Goal: Task Accomplishment & Management: Manage account settings

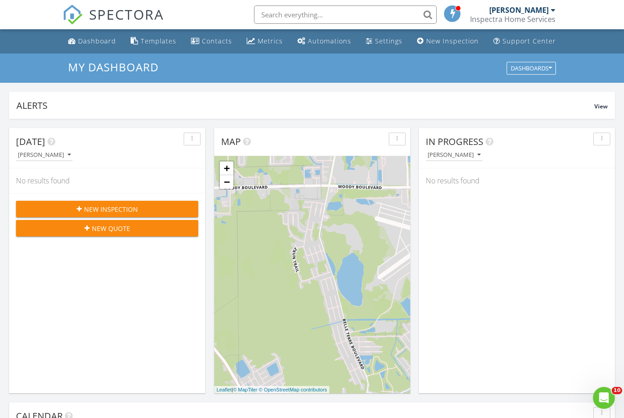
click at [521, 22] on div "Inspectra Home Services" at bounding box center [512, 19] width 85 height 9
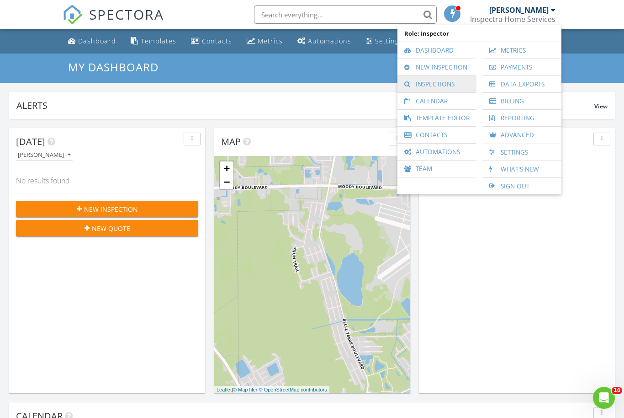
click at [446, 84] on link "Inspections" at bounding box center [437, 84] width 70 height 16
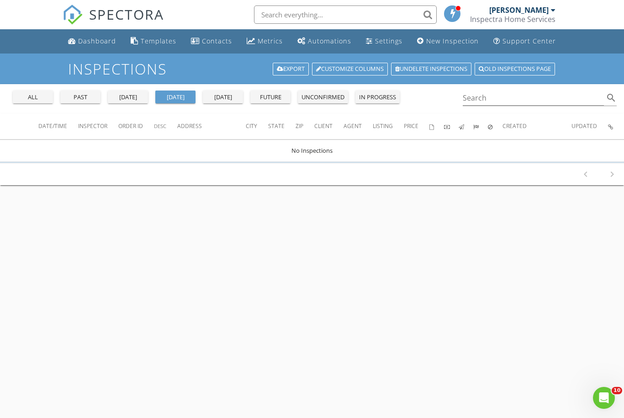
click at [93, 102] on button "past" at bounding box center [80, 96] width 40 height 13
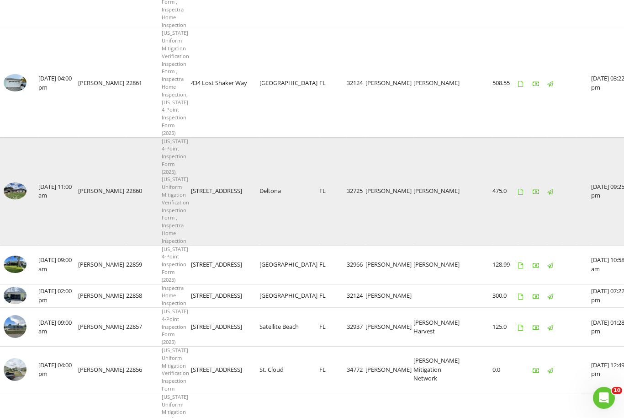
scroll to position [395, 0]
click at [22, 194] on link at bounding box center [15, 198] width 23 height 8
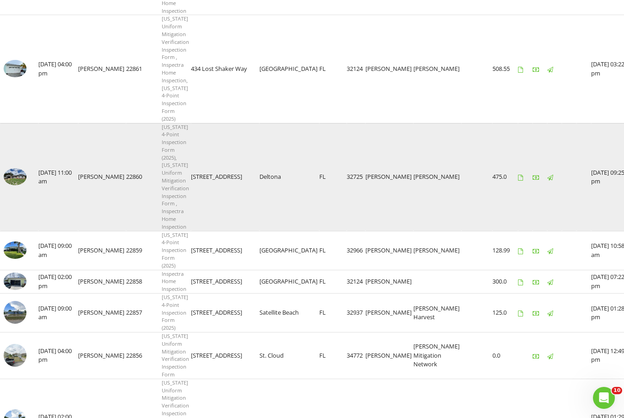
click at [35, 151] on td at bounding box center [19, 177] width 38 height 108
click at [21, 168] on img at bounding box center [15, 176] width 23 height 17
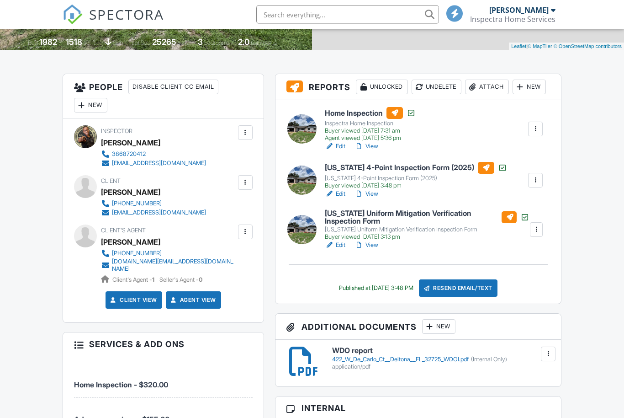
scroll to position [194, 0]
click at [372, 198] on link "View" at bounding box center [367, 193] width 24 height 9
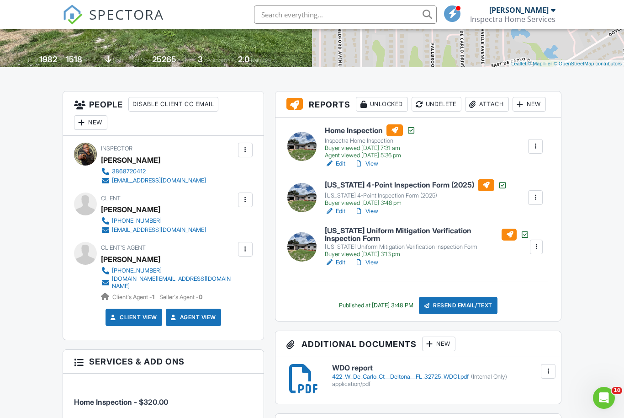
click at [342, 216] on link "Edit" at bounding box center [335, 211] width 21 height 9
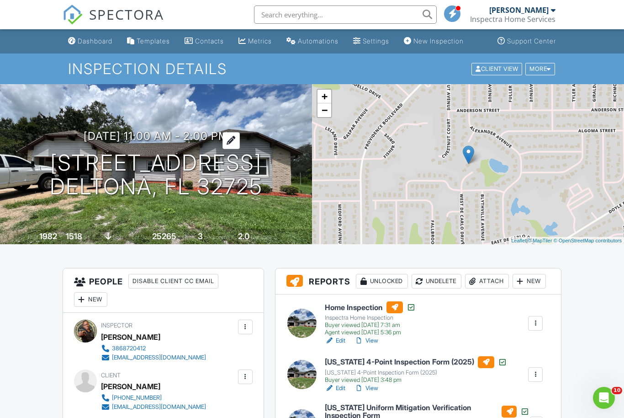
click at [181, 135] on h3 "08/19/2025 11:00 am - 2:00 pm" at bounding box center [156, 136] width 145 height 12
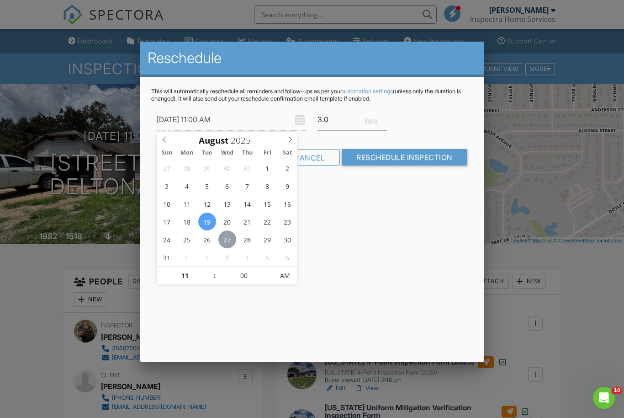
type input "[DATE] 11:00 AM"
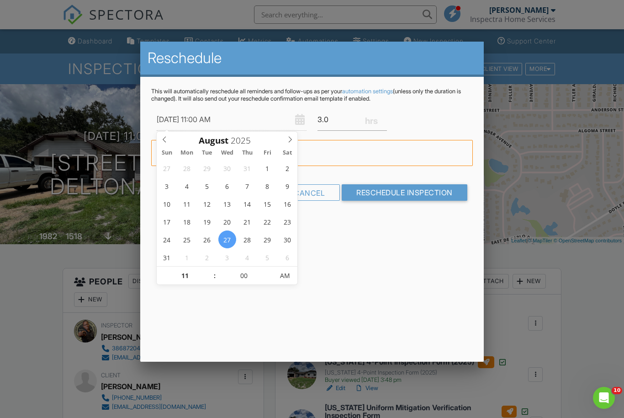
click at [386, 222] on div "This will automatically reschedule all reminders and follow-ups as per your aut…" at bounding box center [311, 152] width 343 height 150
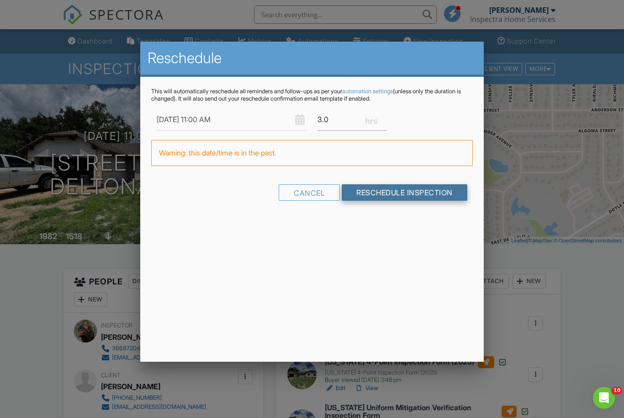
click at [376, 187] on input "Reschedule Inspection" at bounding box center [405, 192] width 126 height 16
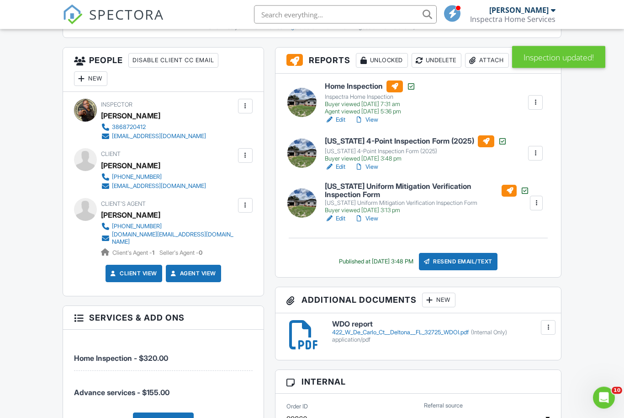
scroll to position [318, 0]
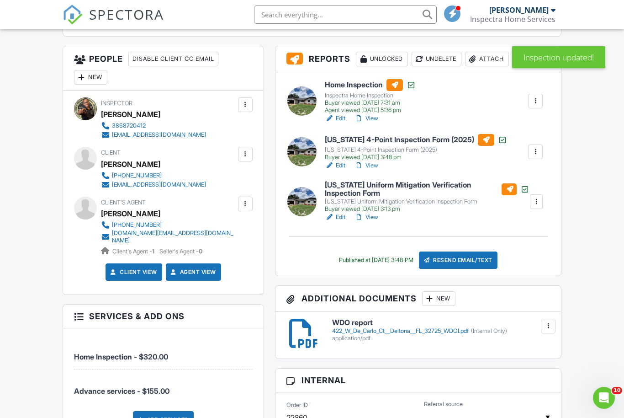
click at [342, 170] on link "Edit" at bounding box center [335, 165] width 21 height 9
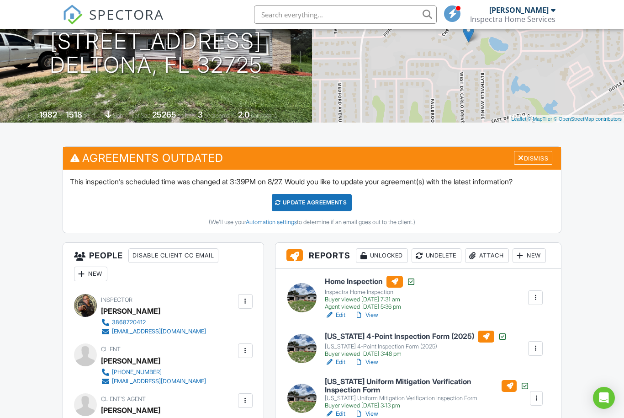
click at [405, 147] on h3 "Agreements Outdated Dismiss" at bounding box center [312, 158] width 499 height 22
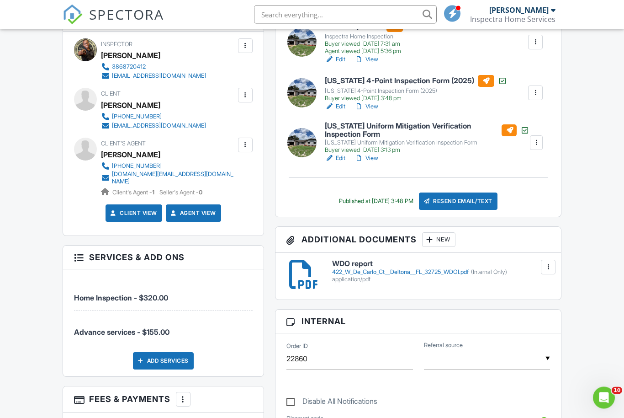
scroll to position [362, 0]
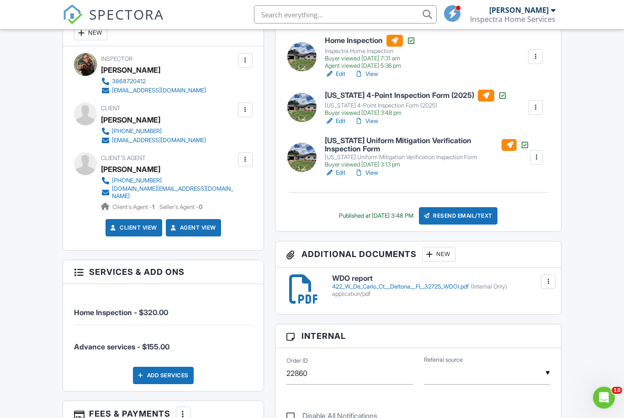
click at [341, 126] on link "Edit" at bounding box center [335, 121] width 21 height 9
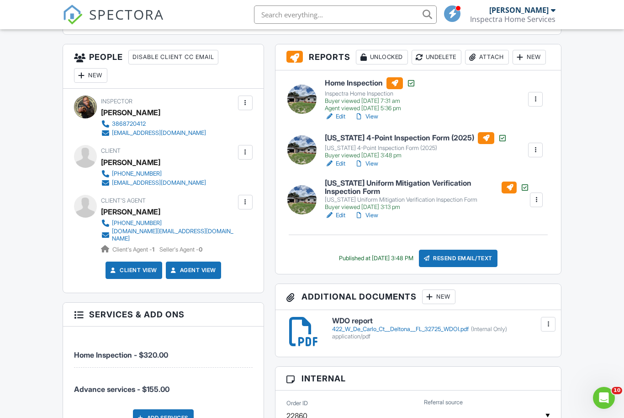
click at [373, 220] on link "View" at bounding box center [367, 215] width 24 height 9
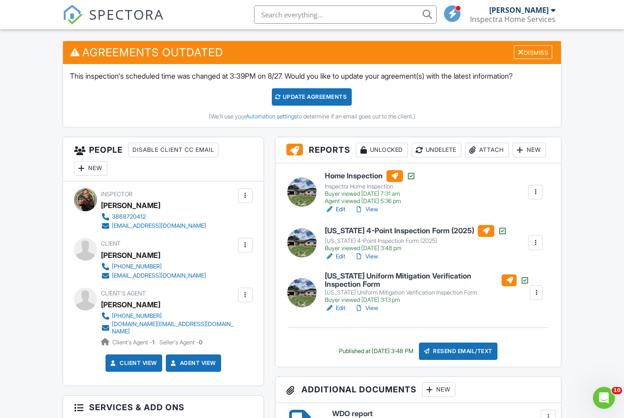
click at [339, 313] on link "Edit" at bounding box center [335, 307] width 21 height 9
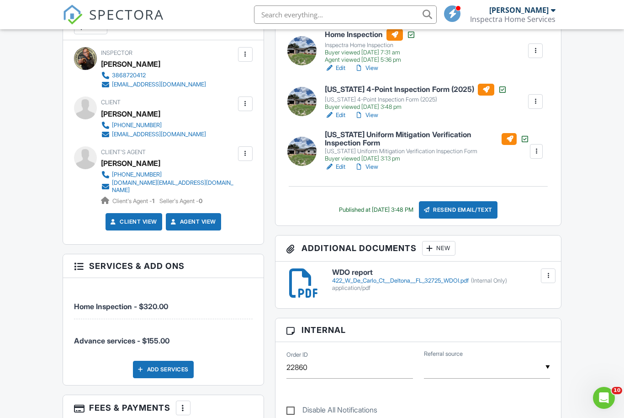
click at [342, 171] on link "Edit" at bounding box center [335, 166] width 21 height 9
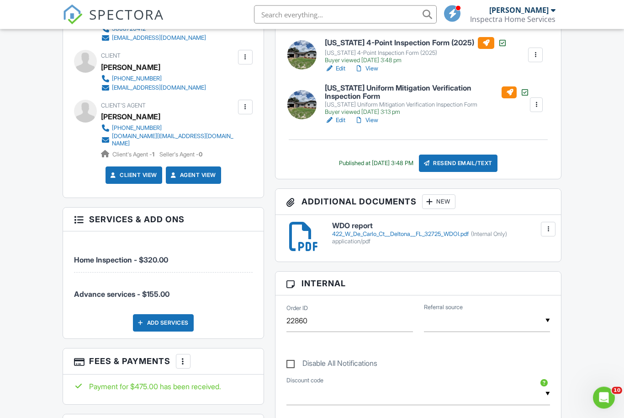
scroll to position [415, 0]
click at [466, 172] on div "Resend Email/Text" at bounding box center [458, 162] width 79 height 17
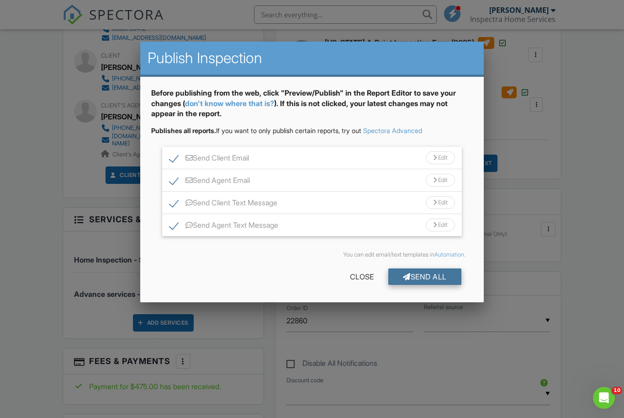
click at [440, 280] on div "Send All" at bounding box center [424, 276] width 73 height 16
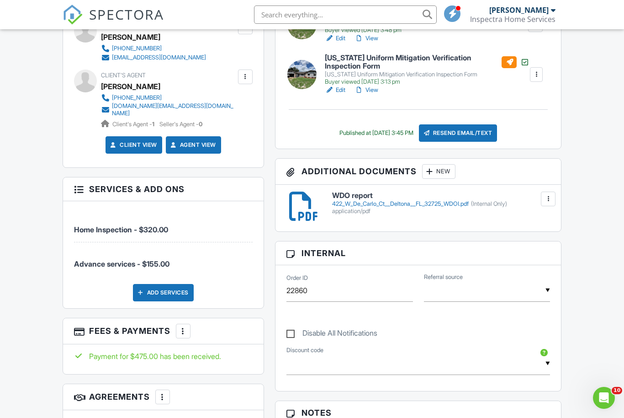
scroll to position [445, 0]
